Goal: Book appointment/travel/reservation

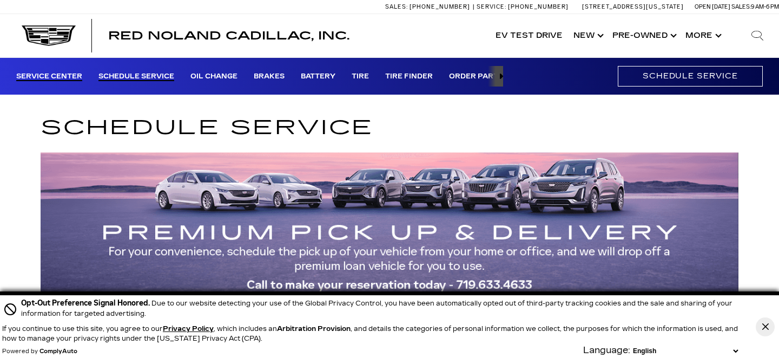
click at [52, 73] on link "Service Center" at bounding box center [49, 77] width 66 height 9
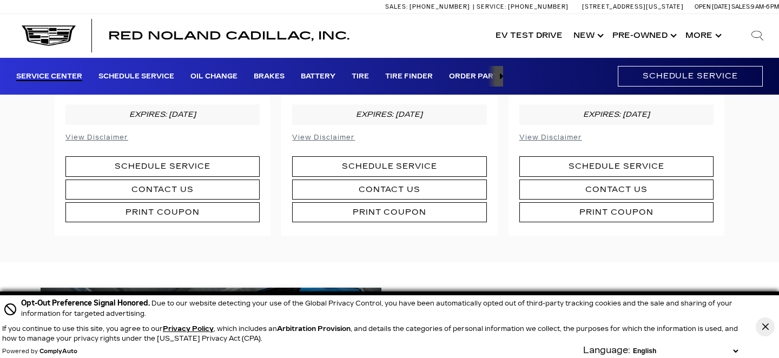
scroll to position [595, 0]
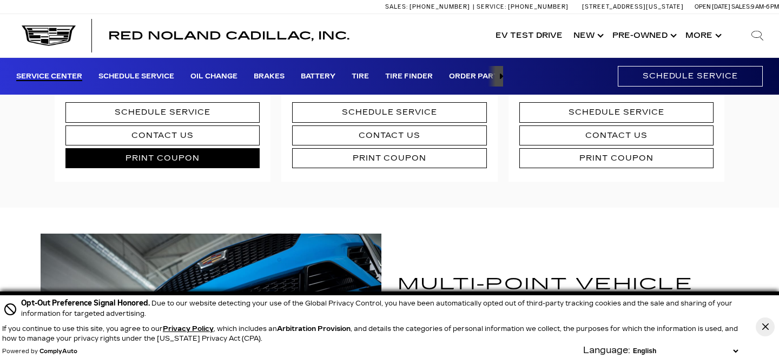
click at [159, 157] on link "Print Coupon" at bounding box center [162, 158] width 194 height 20
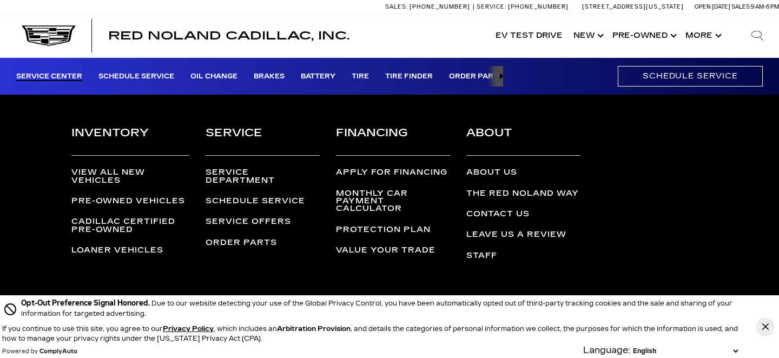
scroll to position [3037, 0]
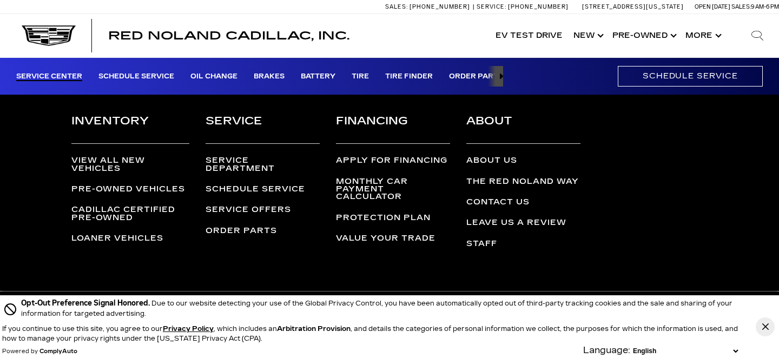
click at [237, 205] on link "Service Offers" at bounding box center [249, 209] width 86 height 9
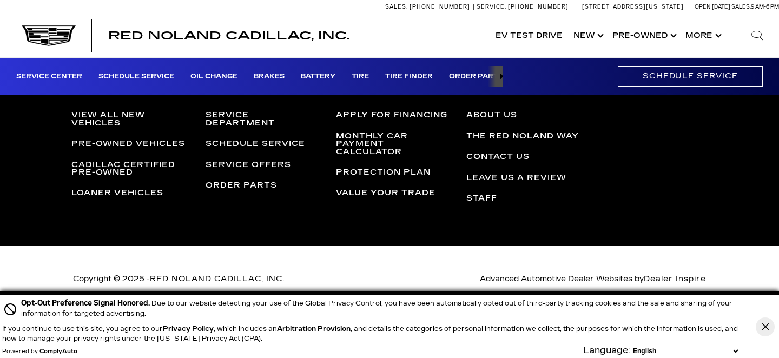
scroll to position [1569, 0]
click at [239, 141] on link "Schedule Service" at bounding box center [256, 143] width 100 height 9
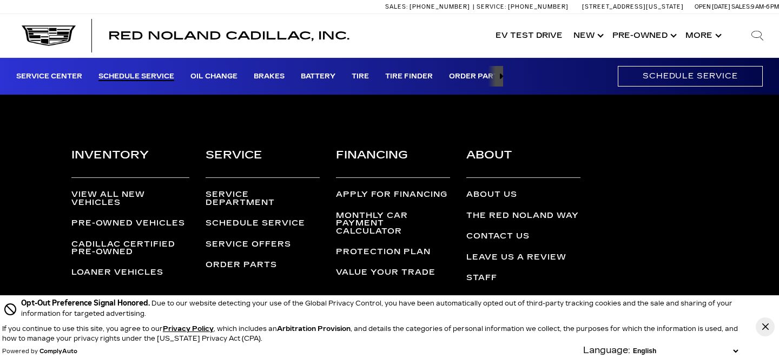
scroll to position [753, 0]
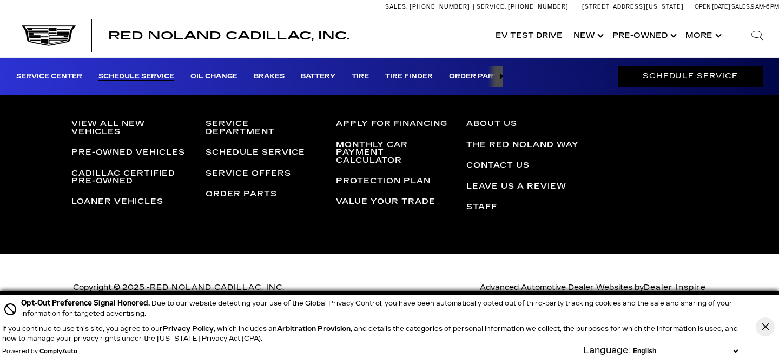
click at [684, 72] on link "Schedule Service" at bounding box center [690, 76] width 145 height 20
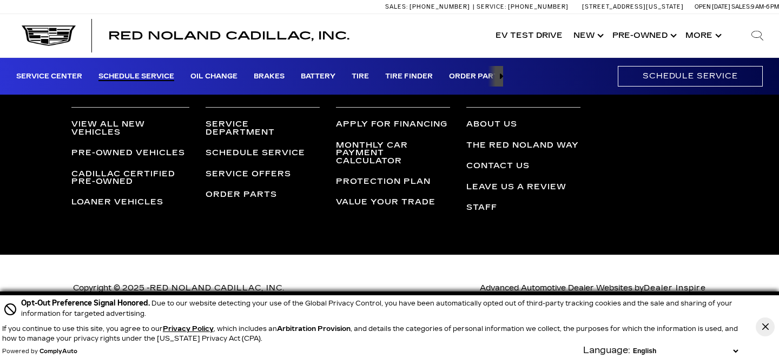
scroll to position [753, 0]
